Goal: Task Accomplishment & Management: Use online tool/utility

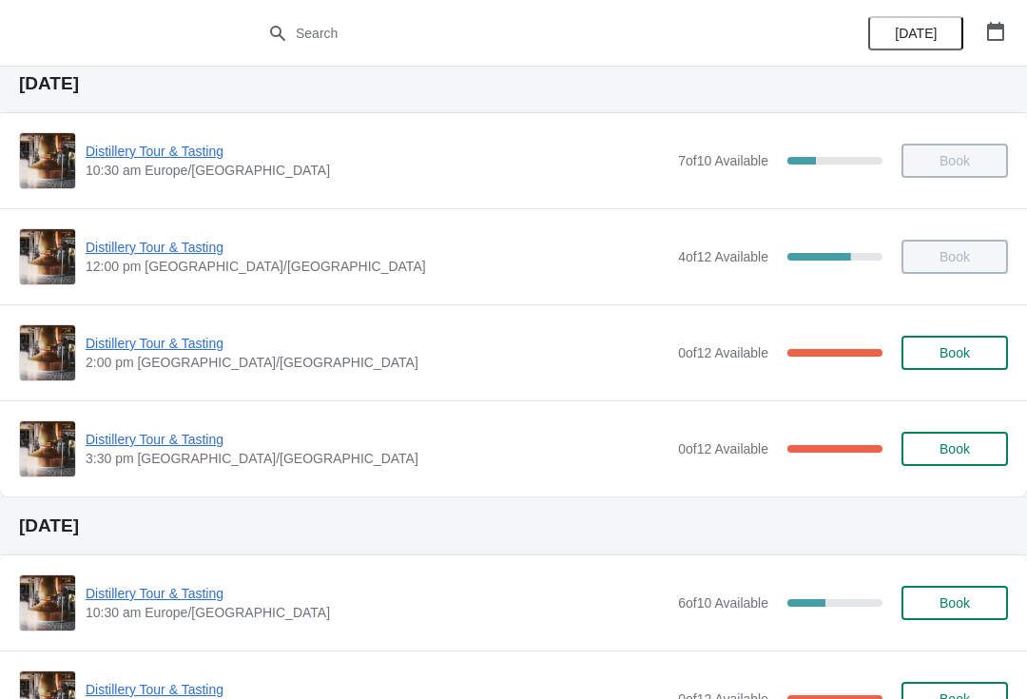
scroll to position [64, 0]
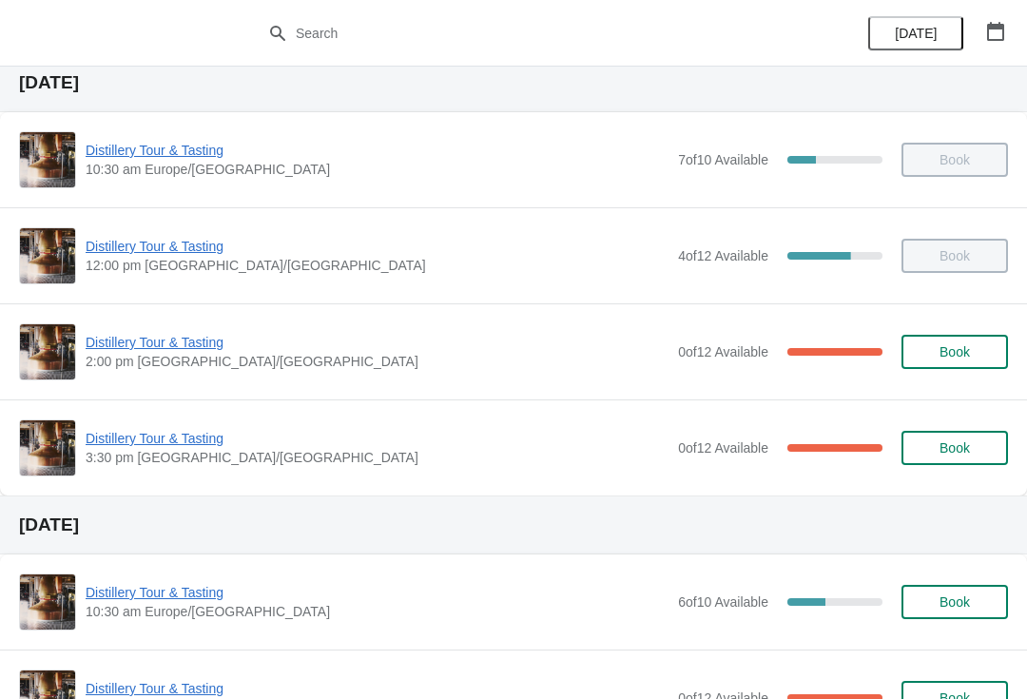
click at [162, 345] on span "Distillery Tour & Tasting" at bounding box center [377, 342] width 583 height 19
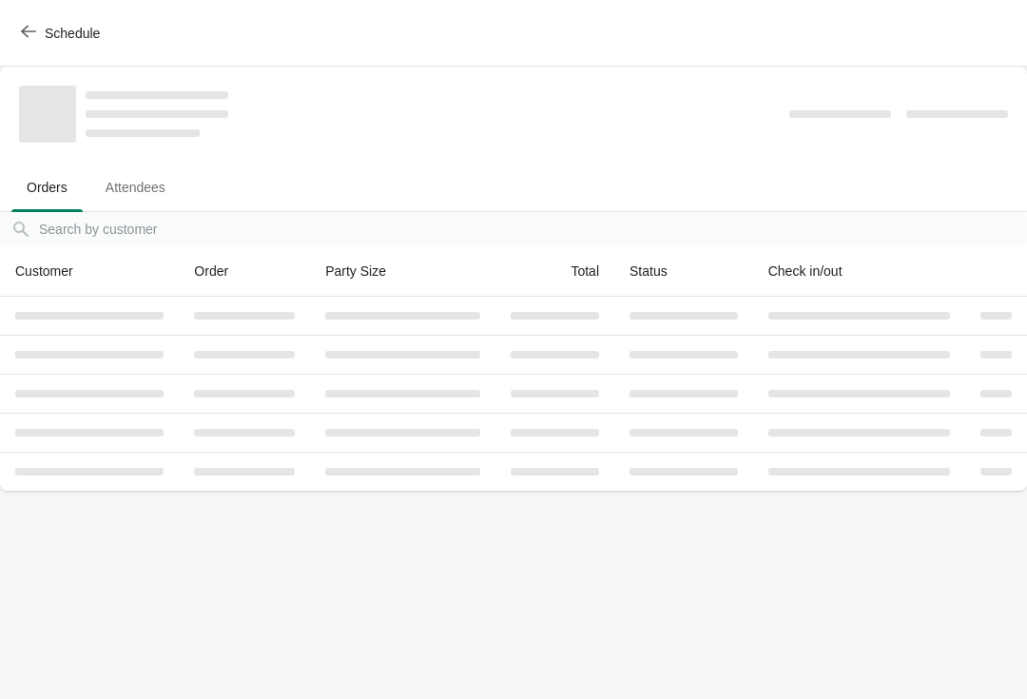
scroll to position [0, 0]
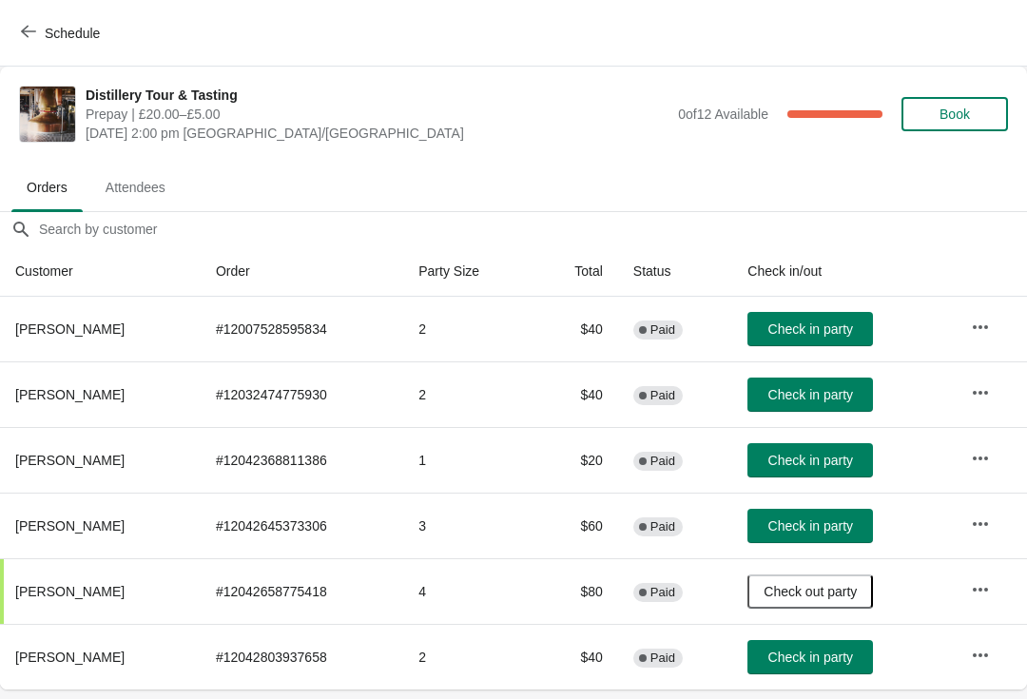
click at [19, 35] on button "Schedule" at bounding box center [63, 33] width 106 height 34
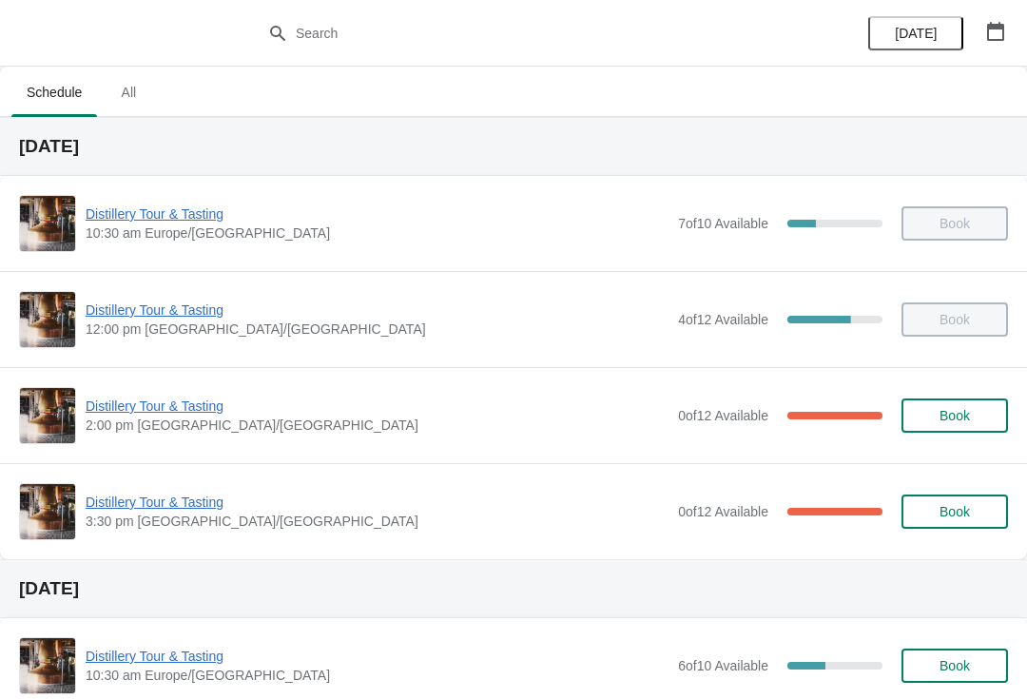
click at [144, 510] on span "Distillery Tour & Tasting" at bounding box center [377, 502] width 583 height 19
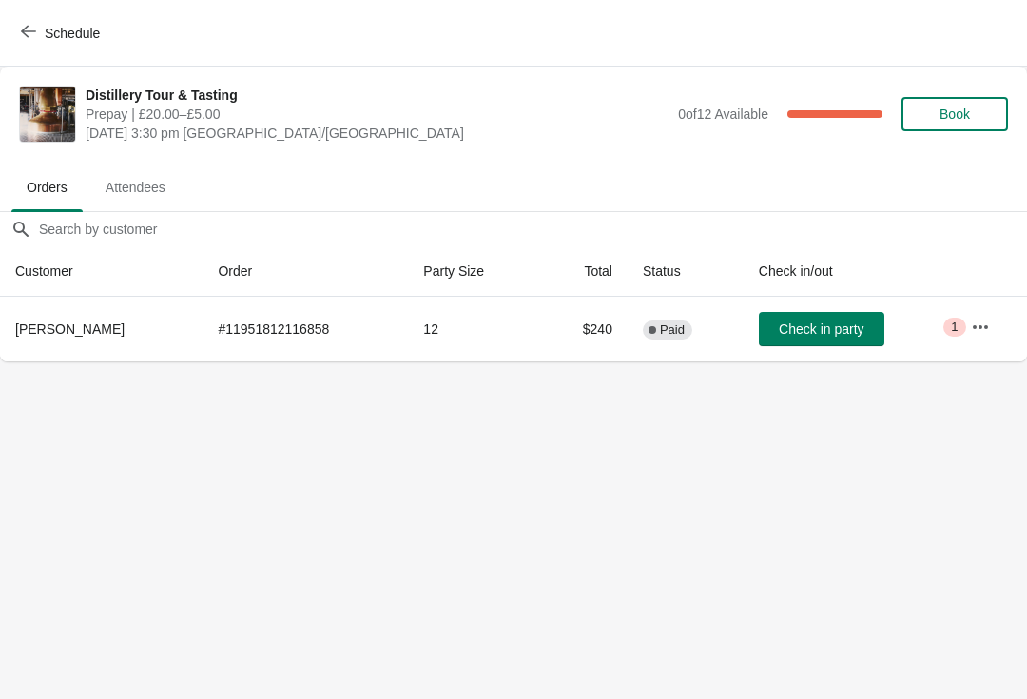
click at [951, 324] on span "1" at bounding box center [954, 326] width 7 height 15
click at [968, 334] on button "button" at bounding box center [980, 327] width 34 height 34
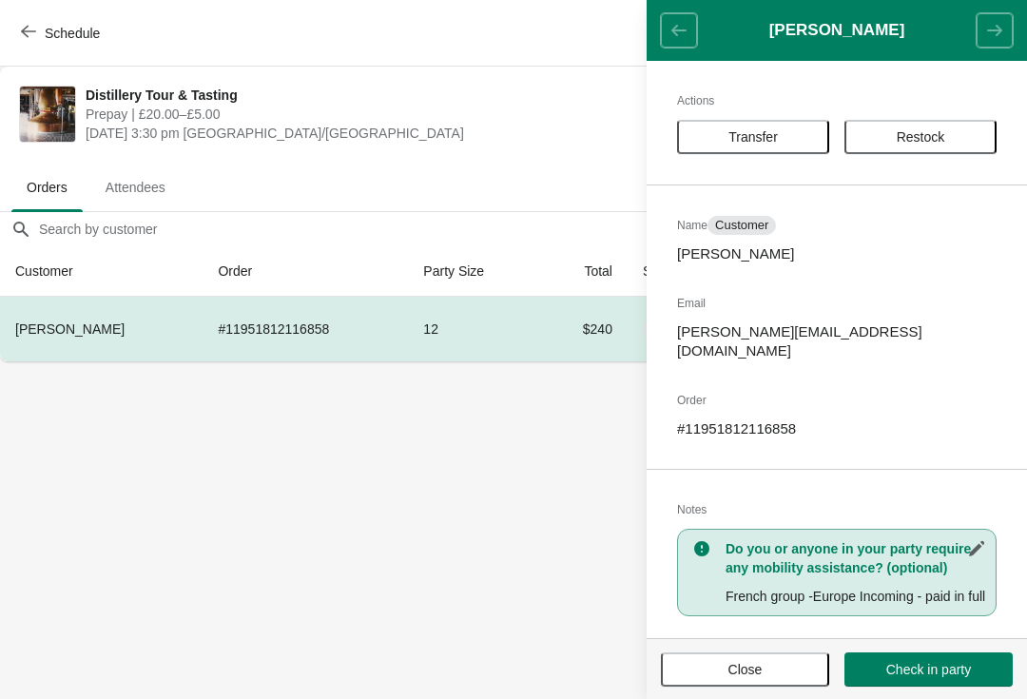
click at [685, 683] on button "Close" at bounding box center [745, 669] width 168 height 34
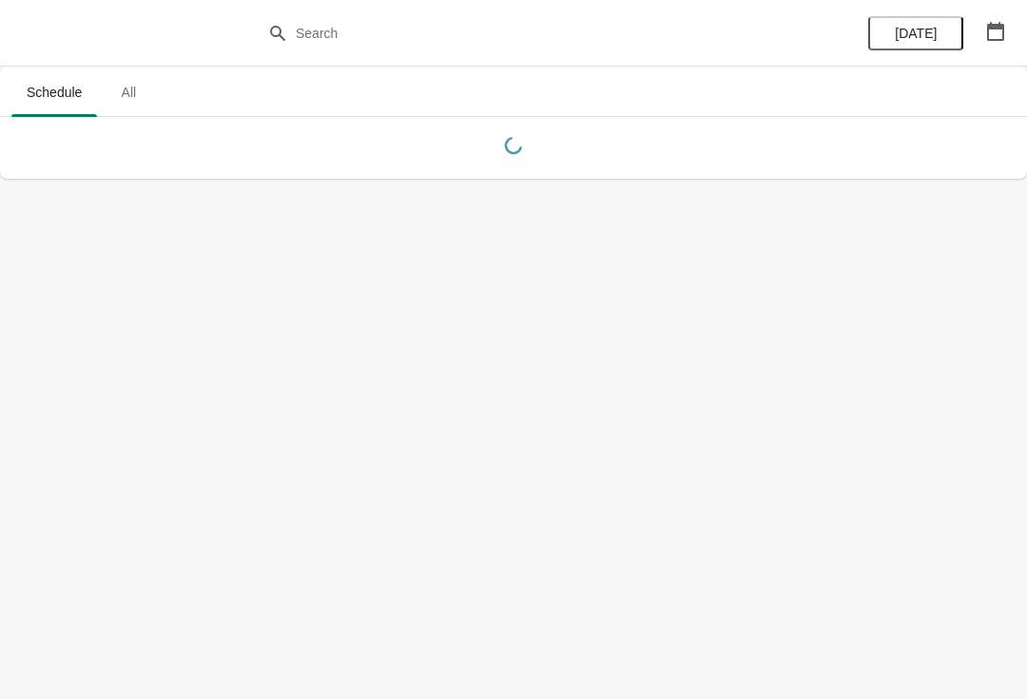
click at [991, 26] on icon "button" at bounding box center [995, 31] width 17 height 19
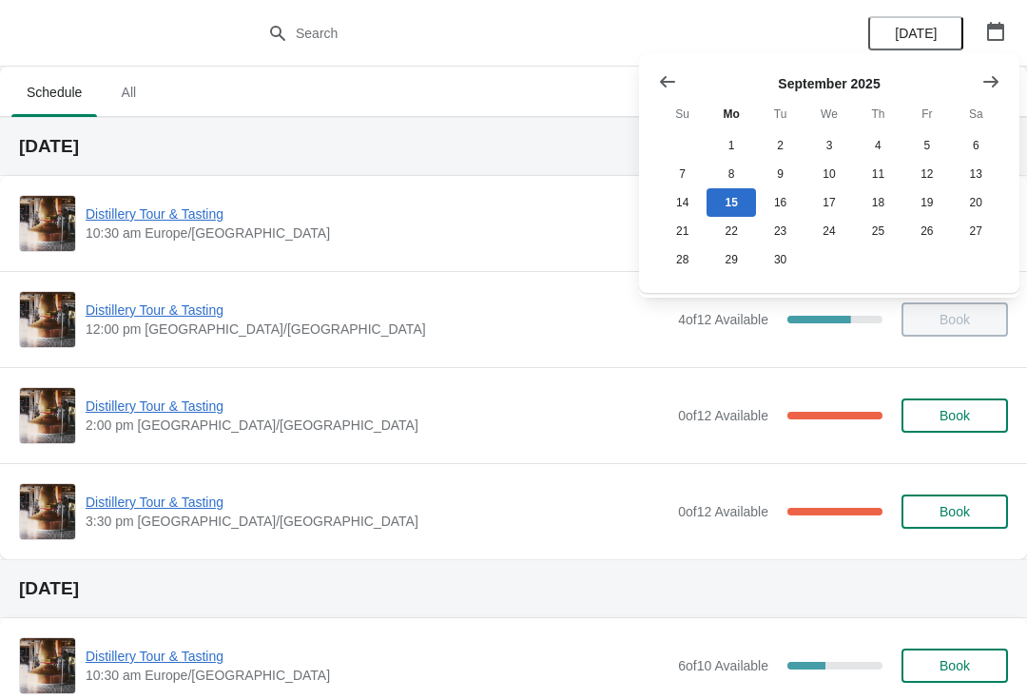
click at [145, 406] on span "Distillery Tour & Tasting" at bounding box center [377, 405] width 583 height 19
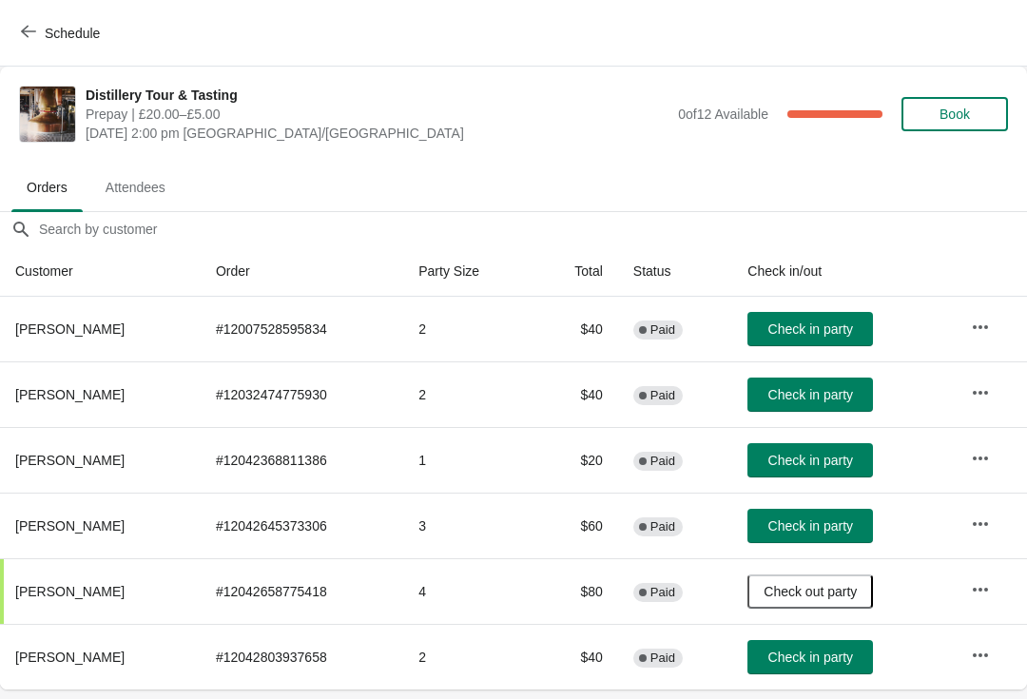
click at [810, 456] on span "Check in party" at bounding box center [810, 460] width 85 height 15
click at [807, 381] on button "Check in party" at bounding box center [810, 394] width 126 height 34
